Goal: Task Accomplishment & Management: Complete application form

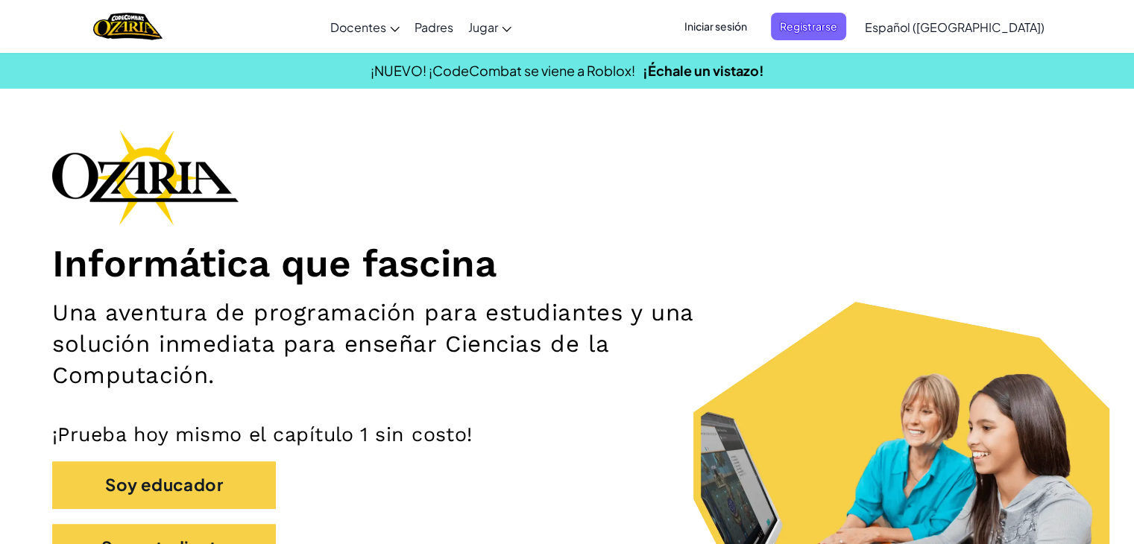
click at [756, 28] on span "Iniciar sesión" at bounding box center [715, 27] width 81 height 28
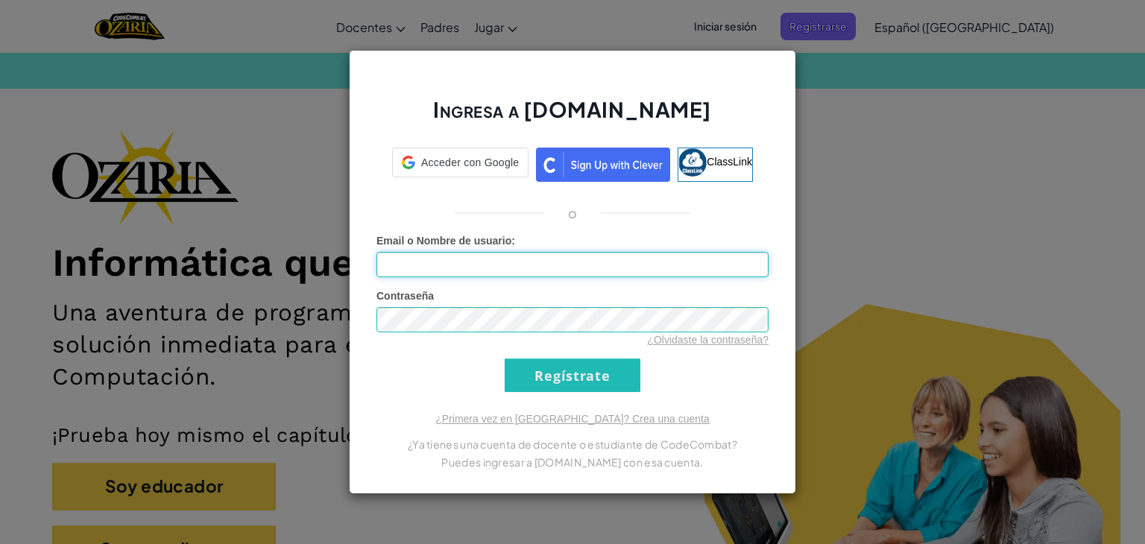
click at [511, 266] on input "Email o Nombre de usuario :" at bounding box center [572, 264] width 392 height 25
type input "[EMAIL_ADDRESS][DOMAIN_NAME]"
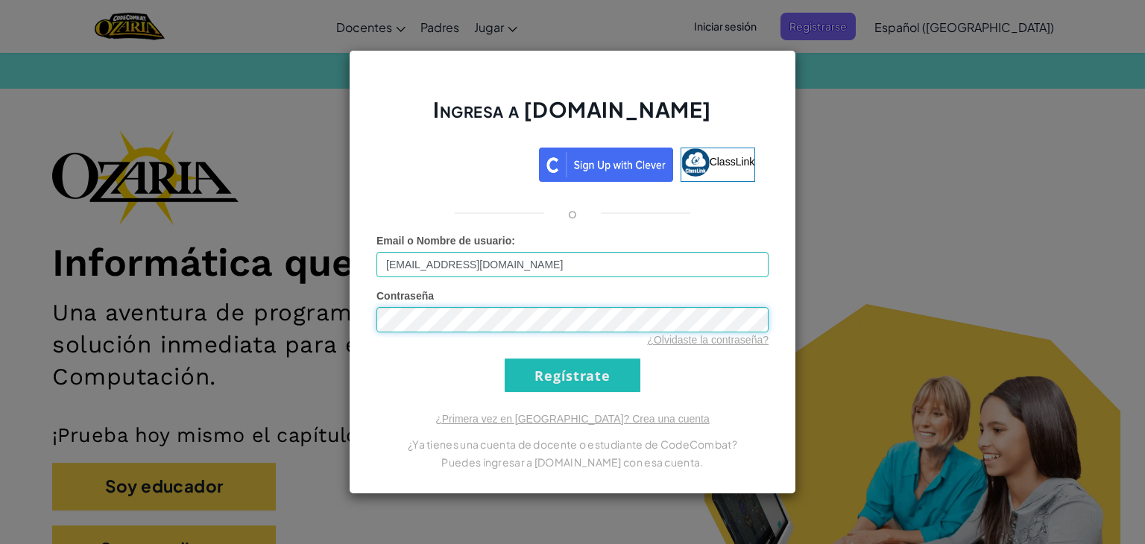
click at [505, 359] on input "Regístrate" at bounding box center [573, 376] width 136 height 34
click at [520, 368] on input "Regístrate" at bounding box center [573, 376] width 136 height 34
